Goal: Task Accomplishment & Management: Use online tool/utility

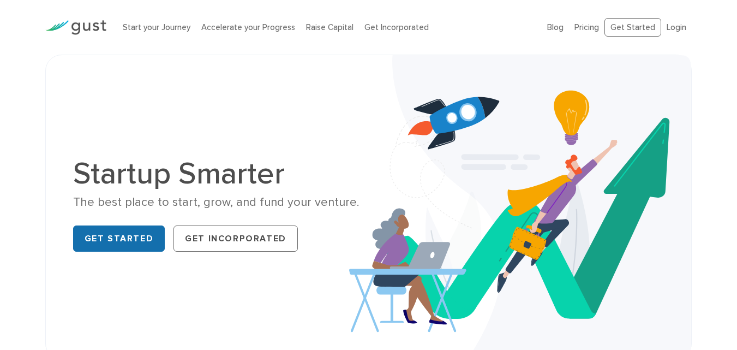
click at [124, 230] on link "Get Started" at bounding box center [119, 238] width 92 height 26
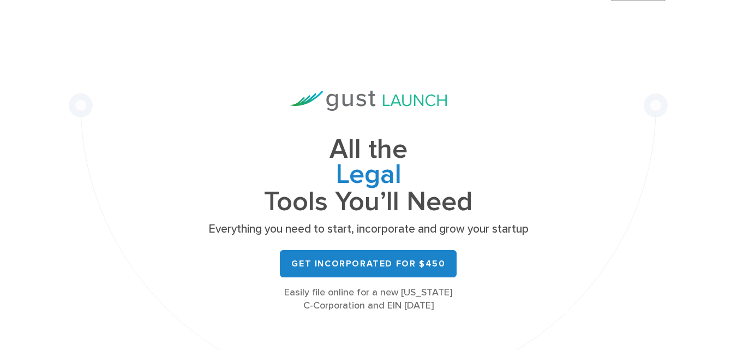
scroll to position [55, 0]
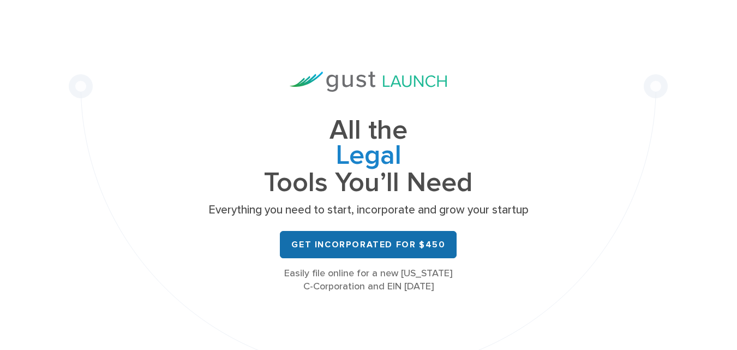
click at [366, 241] on link "Get Incorporated for $450" at bounding box center [368, 244] width 177 height 27
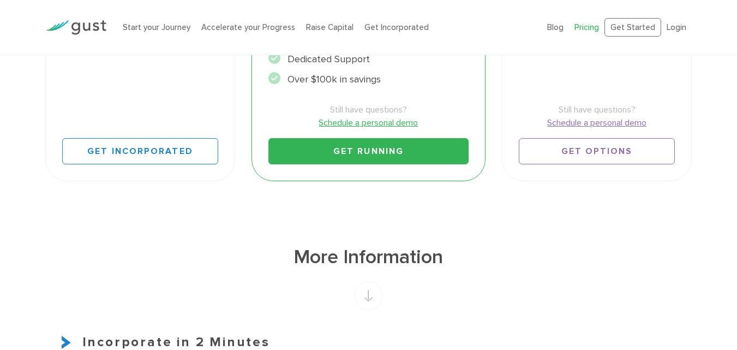
scroll to position [491, 0]
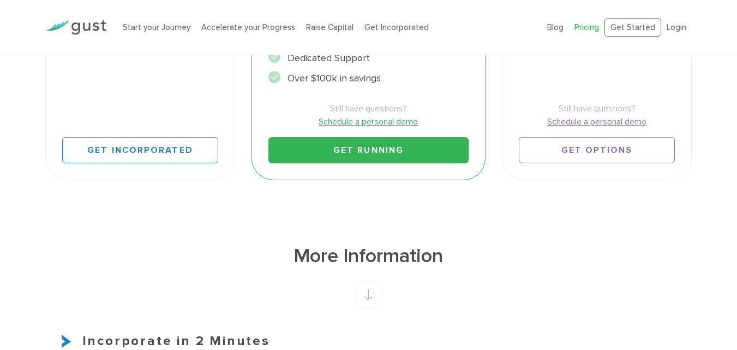
click at [360, 137] on link "Get Running" at bounding box center [369, 150] width 200 height 26
